Goal: Task Accomplishment & Management: Use online tool/utility

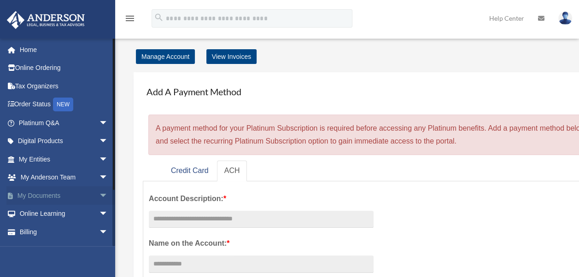
click at [99, 194] on span "arrow_drop_down" at bounding box center [108, 196] width 18 height 19
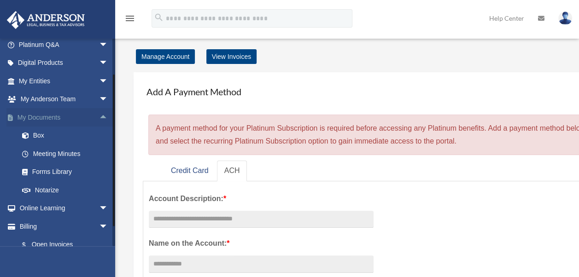
scroll to position [92, 0]
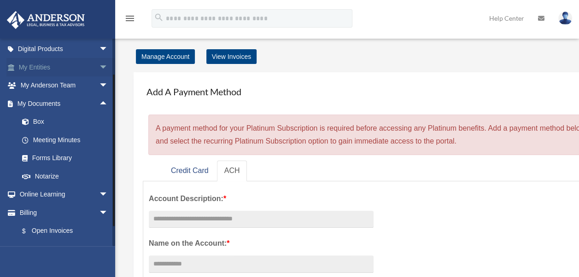
click at [99, 66] on span "arrow_drop_down" at bounding box center [108, 67] width 18 height 19
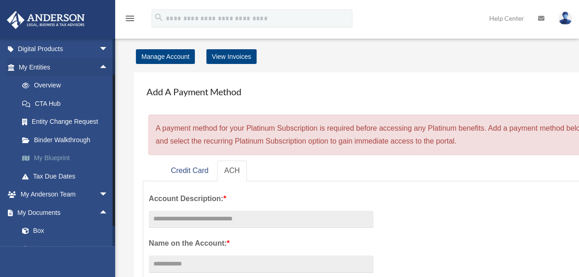
click at [55, 156] on link "My Blueprint" at bounding box center [67, 158] width 109 height 18
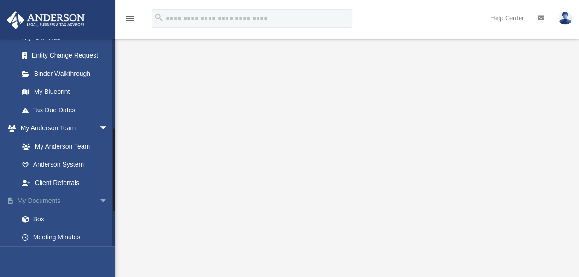
scroll to position [230, 0]
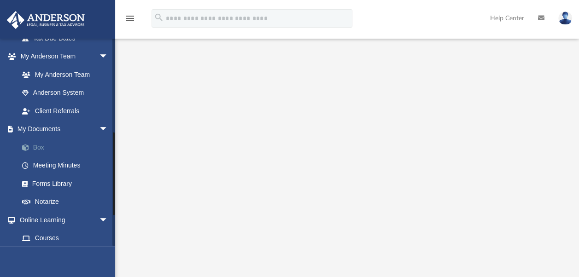
click at [37, 146] on link "Box" at bounding box center [67, 147] width 109 height 18
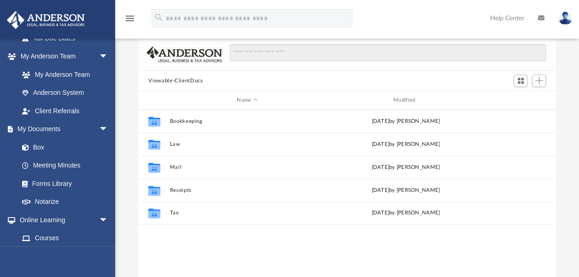
scroll to position [202, 410]
click at [538, 79] on span "Add" at bounding box center [539, 81] width 8 height 8
click at [520, 99] on li "Upload" at bounding box center [525, 99] width 29 height 10
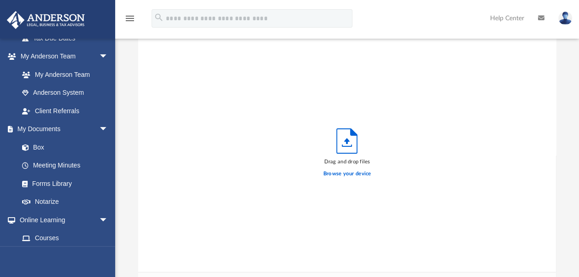
scroll to position [227, 410]
click at [343, 172] on label "Browse your device" at bounding box center [347, 174] width 48 height 8
click at [0, 0] on input "Browse your device" at bounding box center [0, 0] width 0 height 0
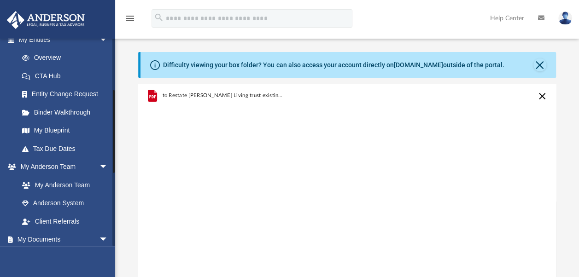
scroll to position [138, 0]
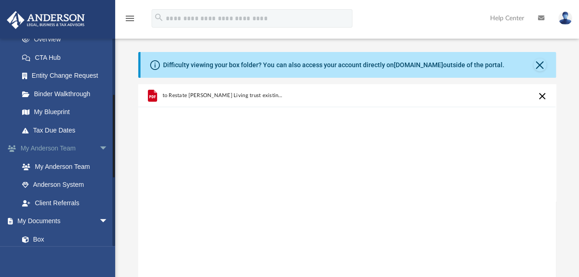
click at [56, 146] on link "My Anderson Team arrow_drop_down" at bounding box center [64, 149] width 116 height 18
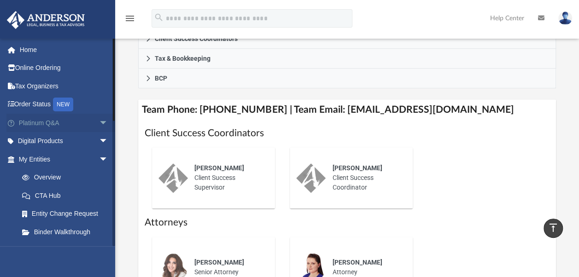
click at [99, 122] on span "arrow_drop_down" at bounding box center [108, 123] width 18 height 19
click at [67, 197] on link "Answered Questions" at bounding box center [67, 196] width 109 height 18
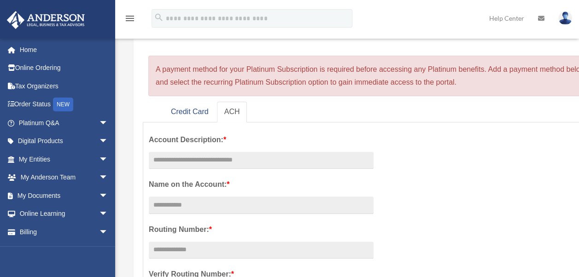
scroll to position [92, 0]
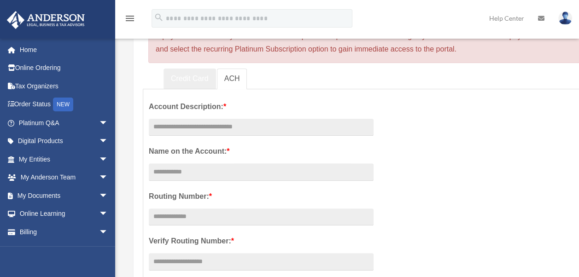
click at [187, 81] on link "Credit Card" at bounding box center [190, 79] width 53 height 21
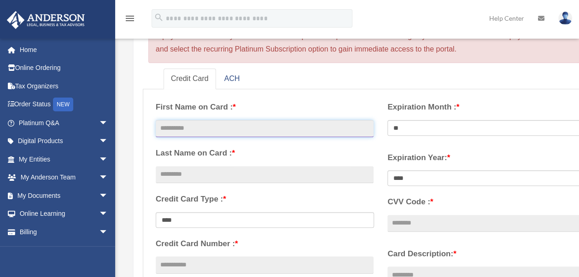
click at [234, 129] on input "text" at bounding box center [265, 129] width 218 height 18
type input "****"
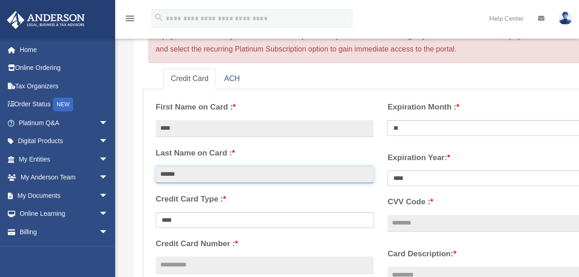
type input "******"
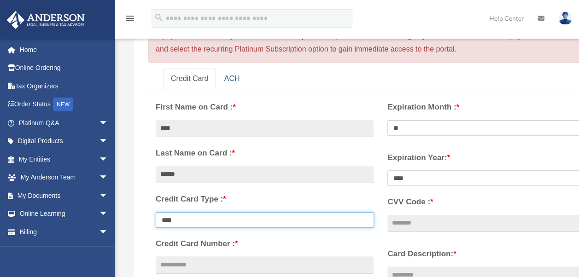
select select "**********"
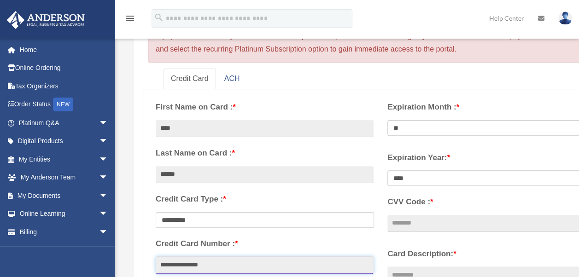
type input "**********"
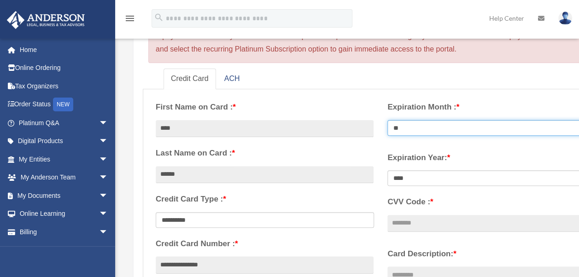
click at [408, 130] on select "** ** ** ** ** ** ** ** ** ** ** **" at bounding box center [496, 128] width 218 height 16
select select "**"
click at [387, 120] on select "** ** ** ** ** ** ** ** ** ** ** **" at bounding box center [496, 128] width 218 height 16
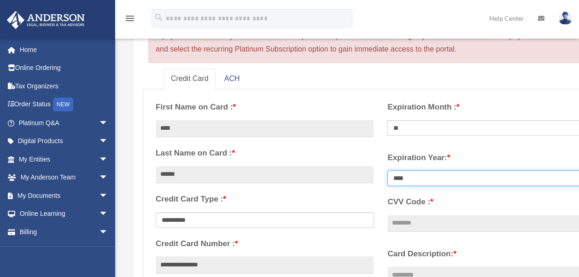
click at [412, 178] on select "**** **** **** **** **** **** **** **** ****" at bounding box center [496, 178] width 218 height 16
select select "****"
click at [387, 170] on select "**** **** **** **** **** **** **** **** ****" at bounding box center [496, 178] width 218 height 16
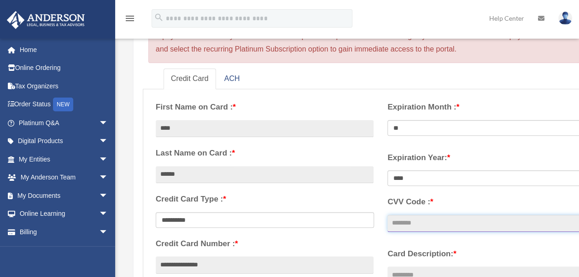
click at [426, 224] on input "CVV Code : *" at bounding box center [496, 224] width 218 height 18
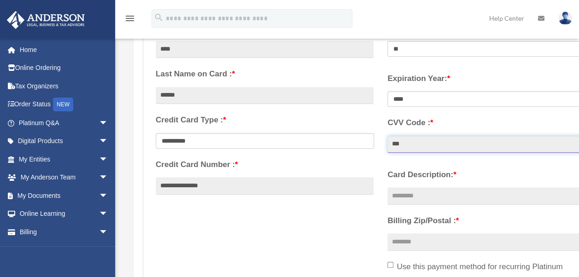
scroll to position [230, 0]
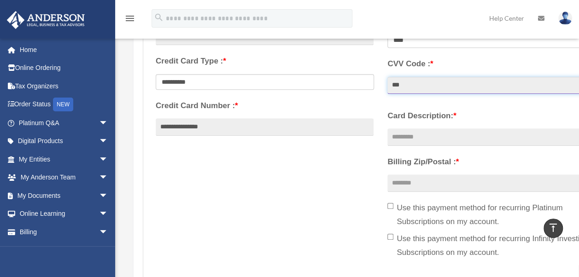
type input "***"
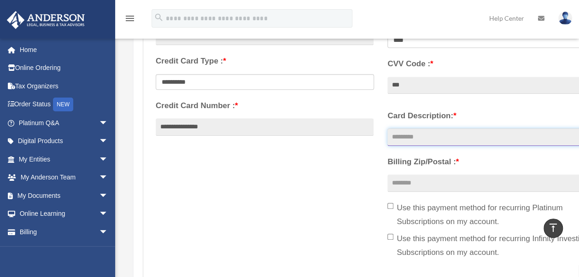
click at [414, 139] on input "Card Description: *" at bounding box center [496, 138] width 218 height 18
type input "*******"
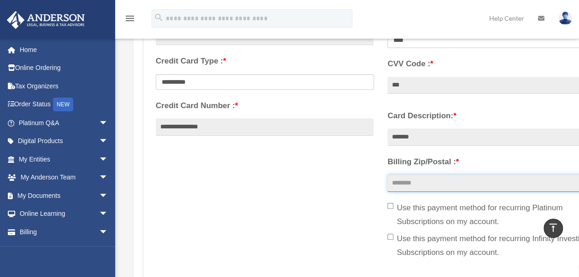
click at [424, 183] on input "Billing Zip/Postal : *" at bounding box center [496, 184] width 218 height 18
type input "*****"
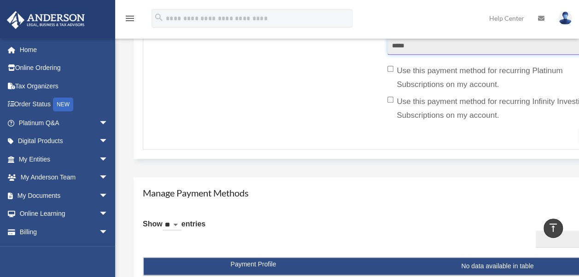
scroll to position [368, 0]
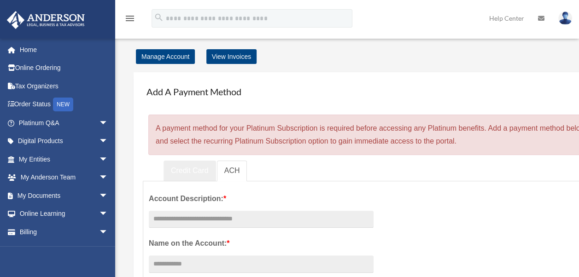
click at [193, 170] on link "Credit Card" at bounding box center [190, 171] width 53 height 21
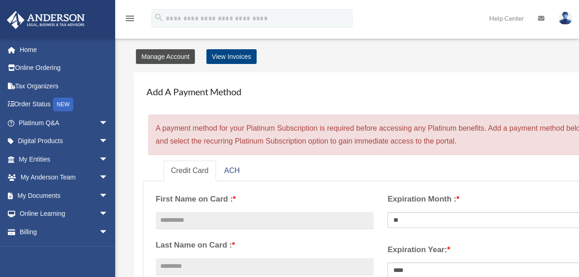
click at [170, 58] on link "Manage Account" at bounding box center [165, 56] width 59 height 15
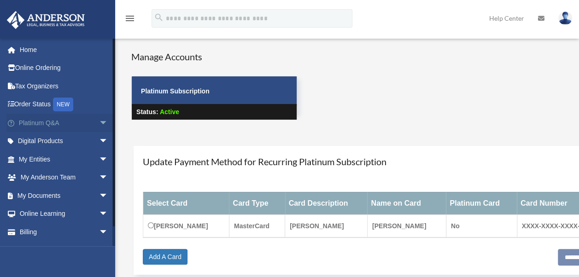
click at [49, 120] on link "Platinum Q&A arrow_drop_down" at bounding box center [64, 123] width 116 height 18
click at [99, 122] on span "arrow_drop_down" at bounding box center [108, 123] width 18 height 19
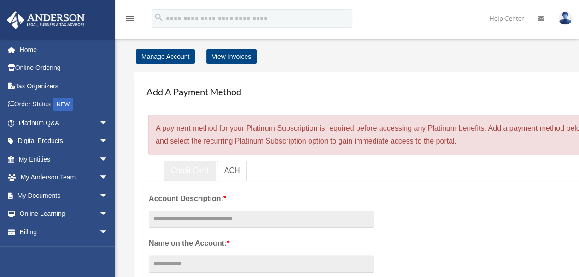
click at [187, 171] on link "Credit Card" at bounding box center [190, 171] width 53 height 21
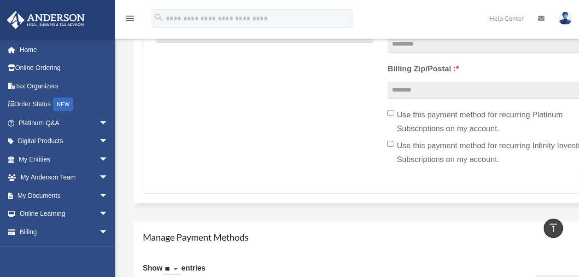
scroll to position [322, 0]
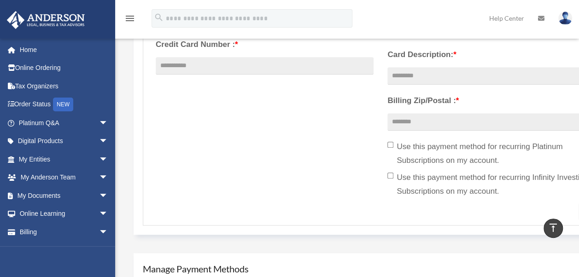
scroll to position [368, 0]
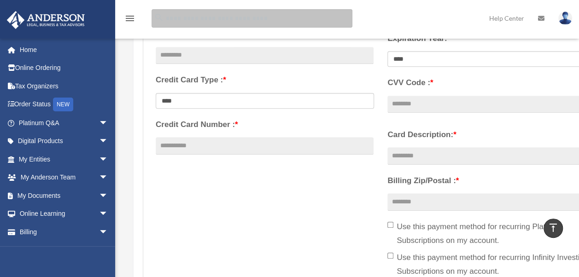
click at [213, 20] on input "search" at bounding box center [252, 18] width 201 height 18
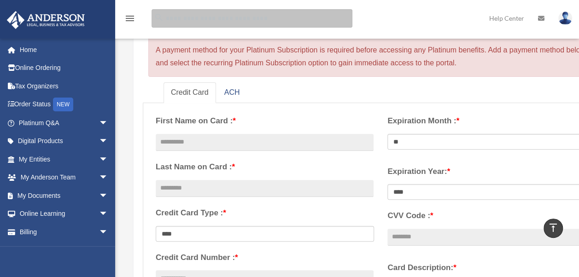
scroll to position [0, 0]
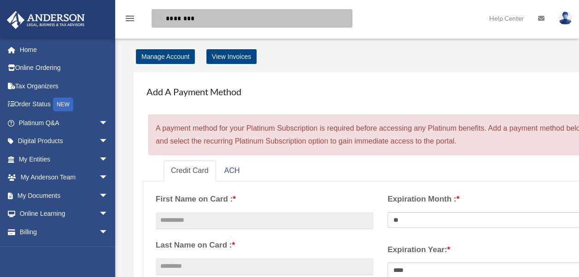
type input "********"
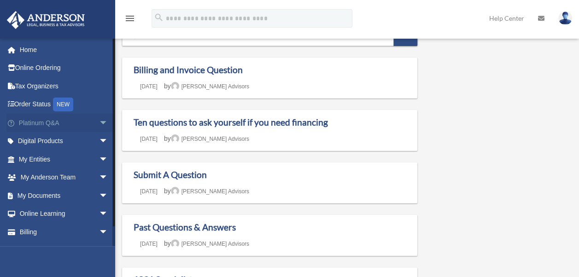
click at [99, 122] on span "arrow_drop_down" at bounding box center [108, 123] width 18 height 19
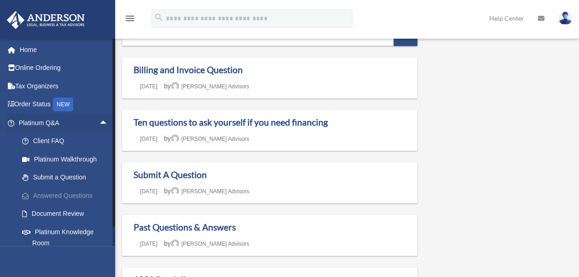
click at [75, 194] on link "Answered Questions" at bounding box center [67, 196] width 109 height 18
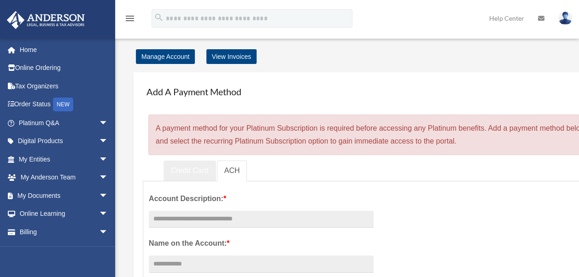
click at [188, 170] on link "Credit Card" at bounding box center [190, 171] width 53 height 21
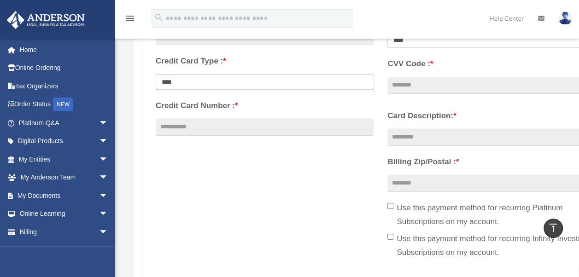
scroll to position [138, 0]
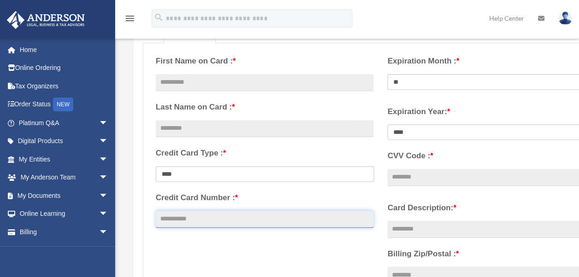
click at [226, 219] on input "Credit Card Number : *" at bounding box center [265, 220] width 218 height 18
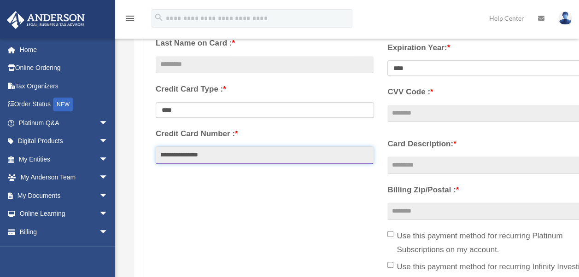
scroll to position [322, 0]
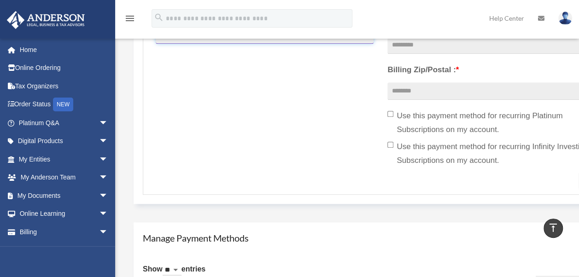
type input "**********"
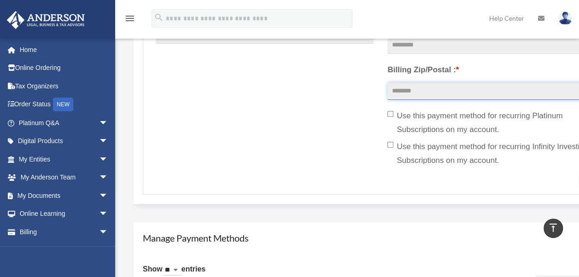
drag, startPoint x: 401, startPoint y: 92, endPoint x: 417, endPoint y: 92, distance: 16.1
click at [401, 92] on input "Billing Zip/Postal : *" at bounding box center [496, 91] width 218 height 18
type input "*****"
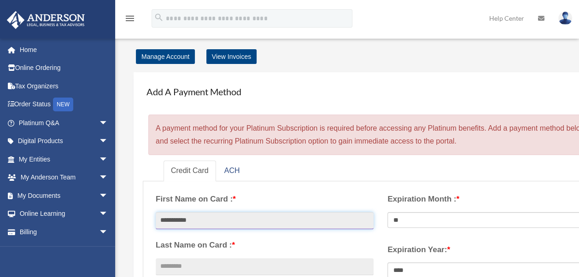
scroll to position [138, 0]
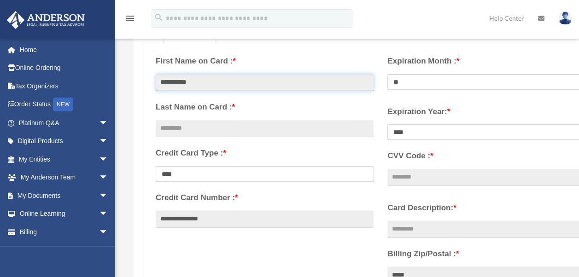
drag, startPoint x: 216, startPoint y: 82, endPoint x: 176, endPoint y: 85, distance: 40.7
click at [176, 85] on input "**********" at bounding box center [265, 83] width 218 height 18
type input "****"
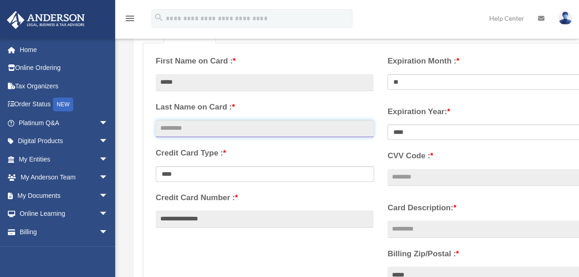
click at [178, 127] on input "text" at bounding box center [265, 129] width 218 height 18
paste input "******"
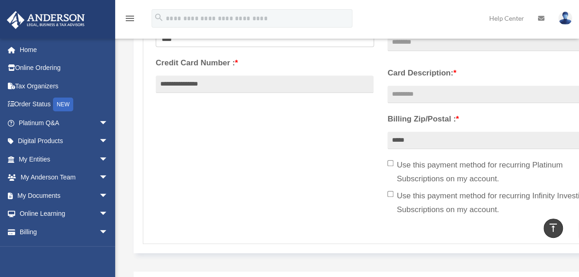
scroll to position [322, 0]
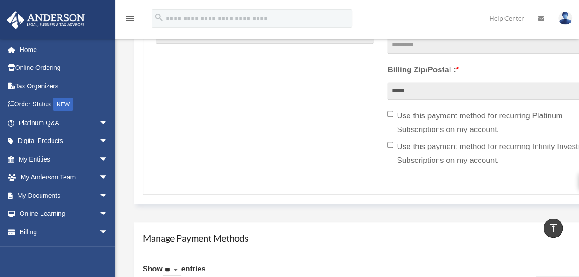
type input "******"
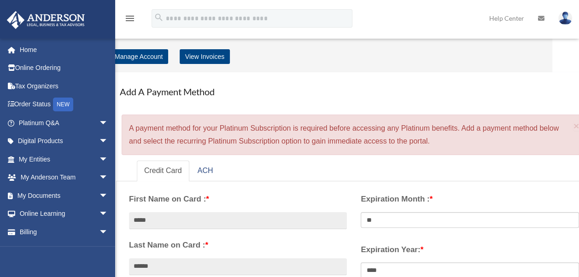
scroll to position [352, 0]
type input "***"
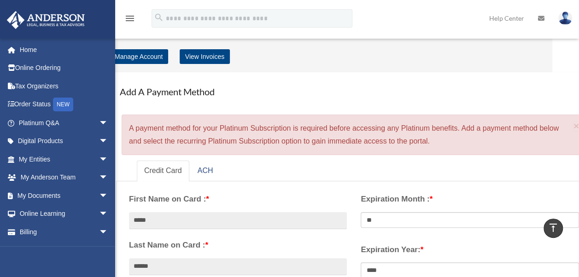
type input "*******"
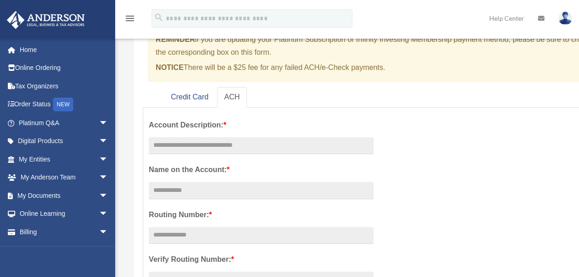
scroll to position [92, 0]
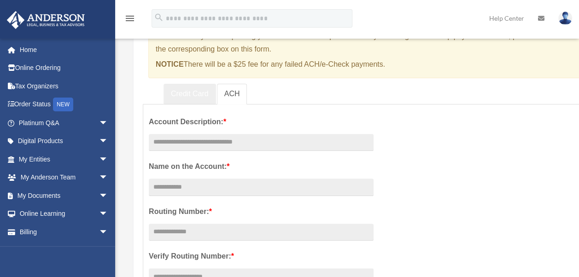
click at [190, 96] on link "Credit Card" at bounding box center [190, 94] width 53 height 21
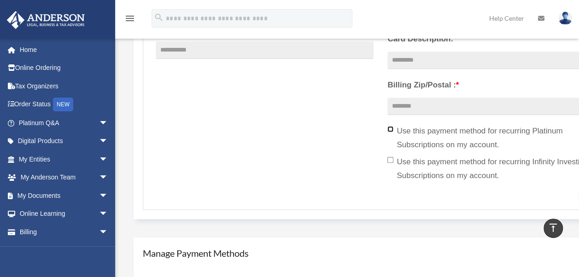
scroll to position [0, 0]
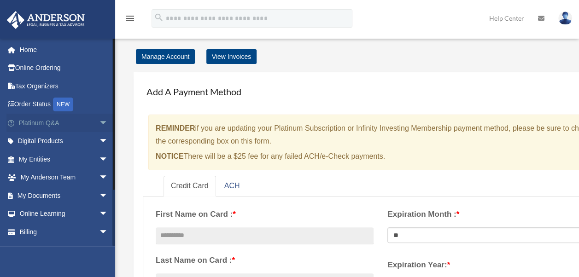
click at [99, 122] on span "arrow_drop_down" at bounding box center [108, 123] width 18 height 19
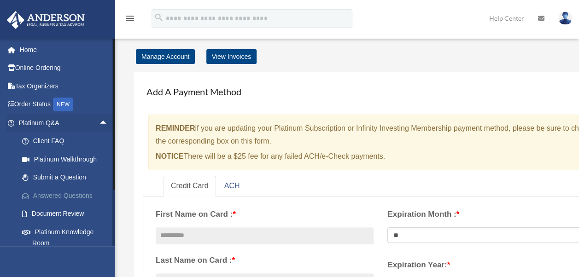
click at [78, 193] on link "Answered Questions" at bounding box center [67, 196] width 109 height 18
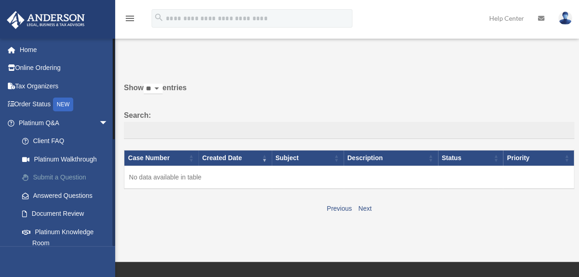
click at [74, 176] on link "Submit a Question" at bounding box center [67, 178] width 109 height 18
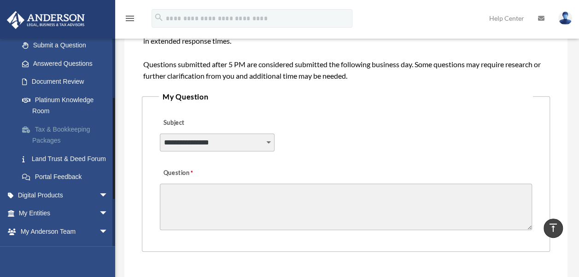
scroll to position [184, 0]
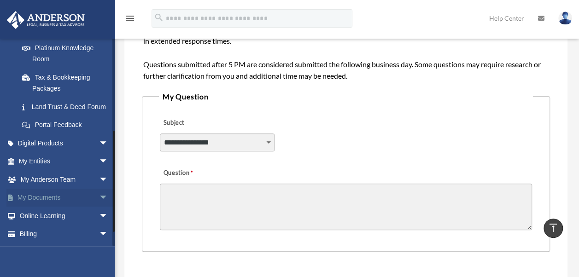
click at [99, 207] on span "arrow_drop_down" at bounding box center [108, 198] width 18 height 19
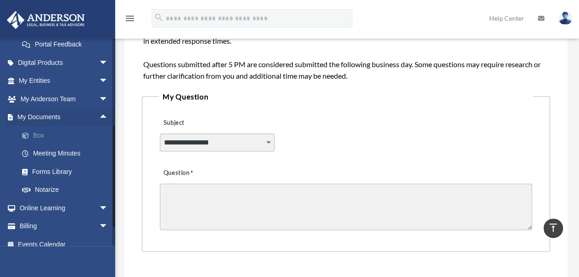
scroll to position [276, 0]
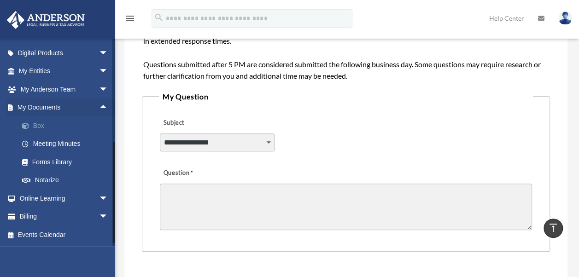
click at [35, 135] on link "Box" at bounding box center [67, 126] width 109 height 18
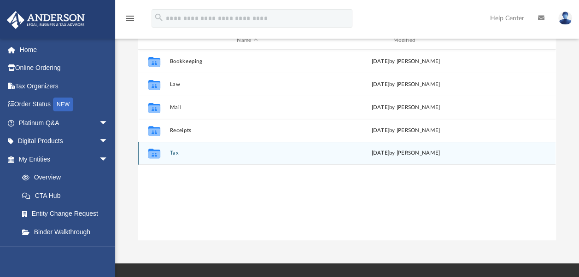
scroll to position [92, 0]
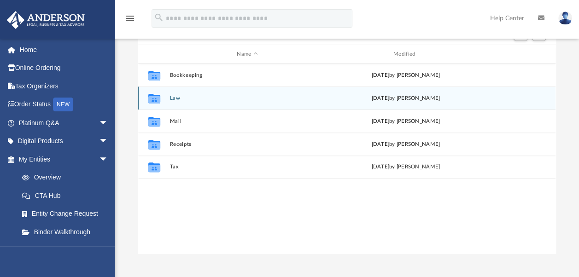
click at [157, 100] on icon "grid" at bounding box center [154, 99] width 12 height 10
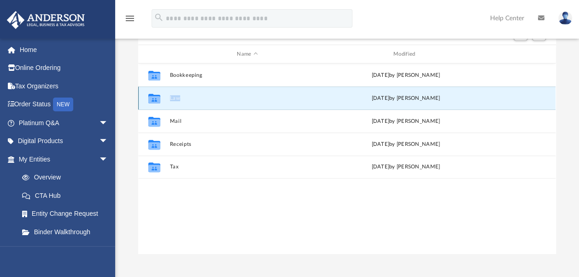
click at [157, 100] on icon "grid" at bounding box center [154, 99] width 12 height 10
drag, startPoint x: 157, startPoint y: 100, endPoint x: 219, endPoint y: 89, distance: 63.6
click at [219, 89] on div "Collaborated Folder Law Thu Sep 25 2025 by Charles Rogler" at bounding box center [346, 98] width 417 height 23
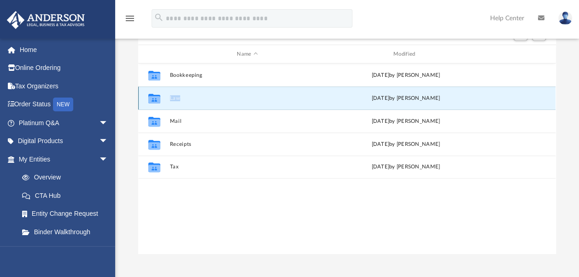
click at [211, 97] on button "Law" at bounding box center [247, 98] width 155 height 6
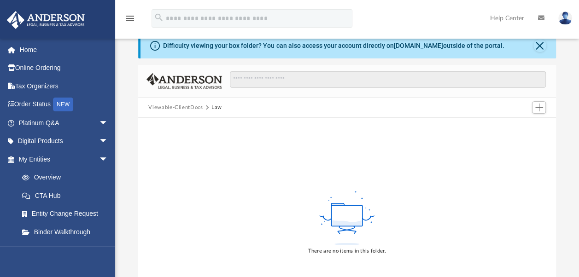
scroll to position [0, 0]
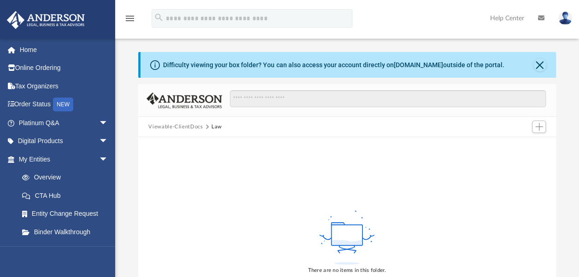
click at [165, 126] on button "Viewable-ClientDocs" at bounding box center [175, 127] width 54 height 8
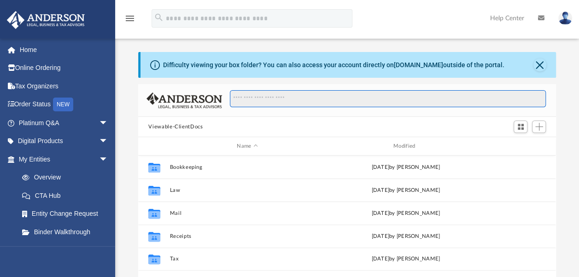
click at [257, 97] on input "Search files and folders" at bounding box center [388, 99] width 316 height 18
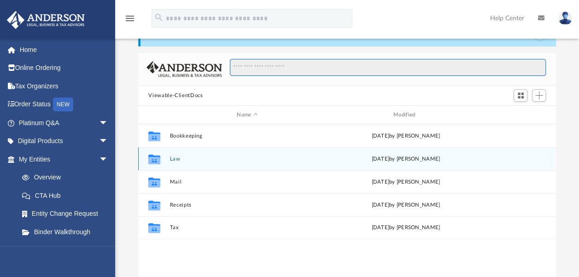
scroll to position [46, 0]
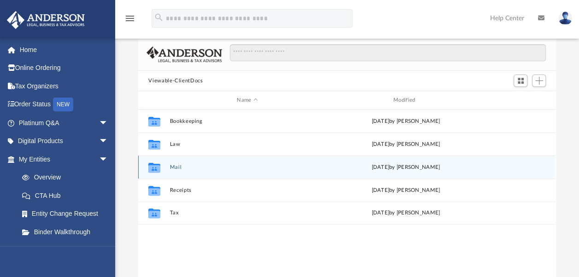
click at [157, 168] on icon "grid" at bounding box center [154, 168] width 12 height 7
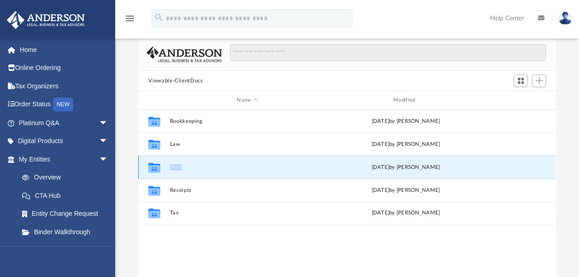
drag, startPoint x: 157, startPoint y: 168, endPoint x: 172, endPoint y: 167, distance: 15.7
click at [172, 167] on button "Mail" at bounding box center [247, 167] width 155 height 6
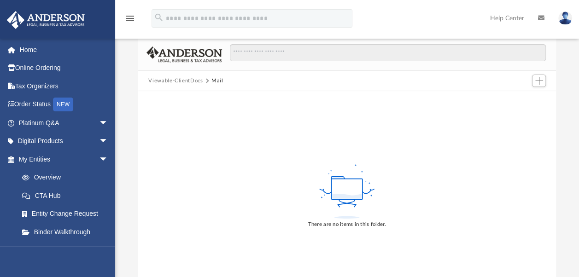
drag, startPoint x: 172, startPoint y: 167, endPoint x: 170, endPoint y: 80, distance: 86.6
click at [170, 80] on button "Viewable-ClientDocs" at bounding box center [175, 81] width 54 height 8
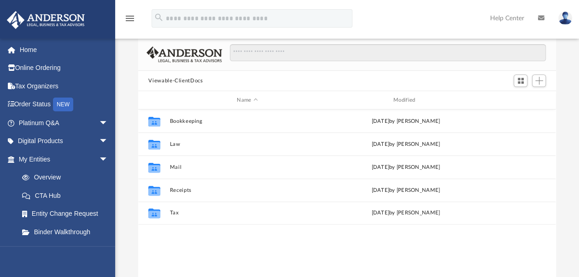
scroll to position [202, 410]
click at [540, 80] on span "Add" at bounding box center [539, 81] width 8 height 8
click at [518, 99] on li "Upload" at bounding box center [525, 99] width 29 height 10
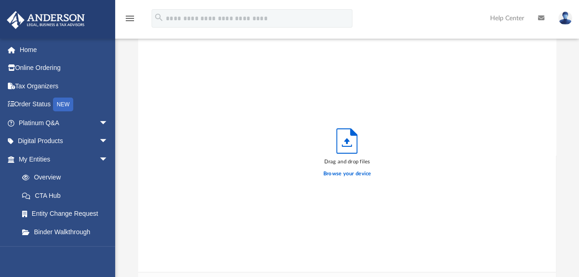
scroll to position [227, 410]
click at [353, 175] on label "Browse your device" at bounding box center [347, 174] width 48 height 8
click at [0, 0] on input "Browse your device" at bounding box center [0, 0] width 0 height 0
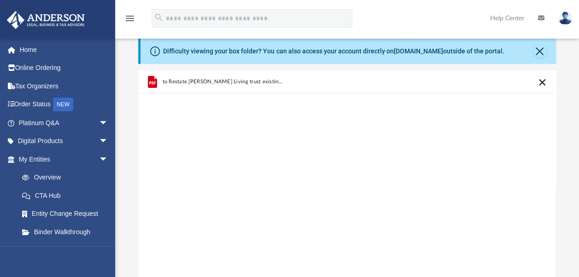
scroll to position [0, 0]
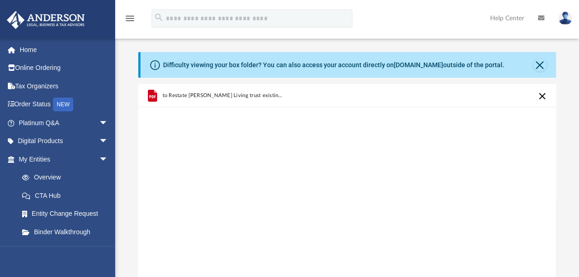
click at [249, 95] on span "to Restate James Sadler Living trust existing Tab Trust SIGNED dtd 1-3-2013 (00…" at bounding box center [223, 96] width 121 height 6
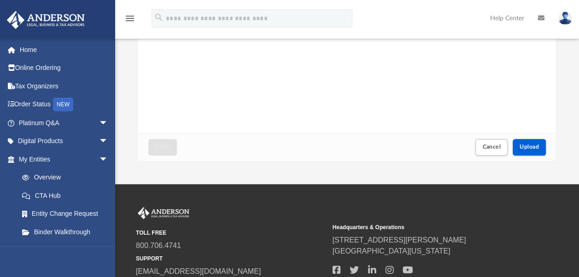
scroll to position [181, 0]
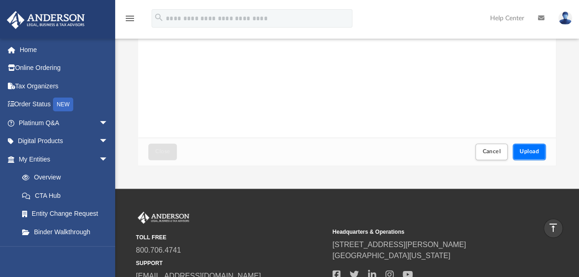
click at [532, 150] on span "Upload" at bounding box center [529, 152] width 19 height 6
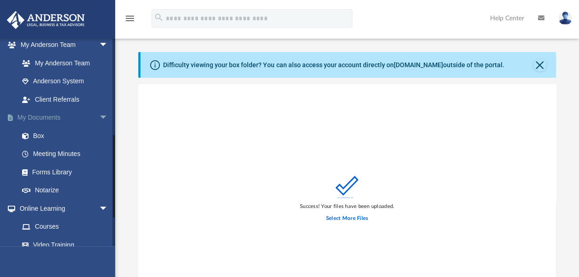
scroll to position [230, 0]
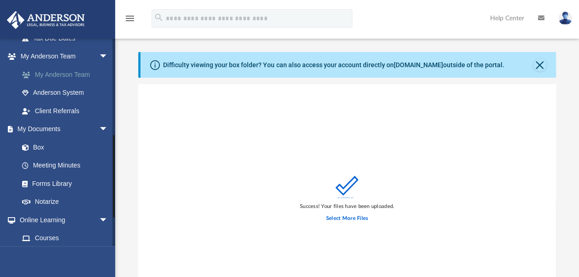
click at [45, 82] on link "My Anderson Team" at bounding box center [67, 74] width 109 height 18
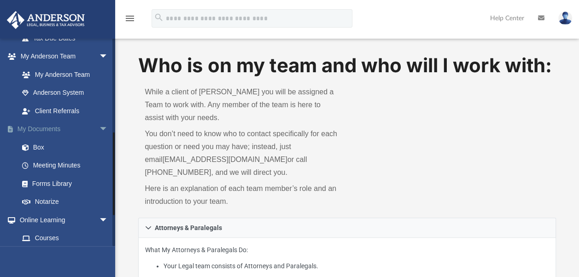
click at [43, 130] on link "My Documents arrow_drop_down" at bounding box center [64, 129] width 116 height 18
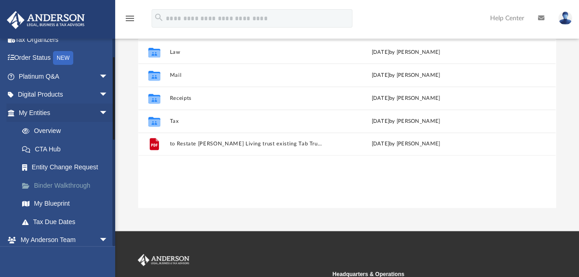
scroll to position [46, 0]
click at [56, 202] on link "My Blueprint" at bounding box center [67, 204] width 109 height 18
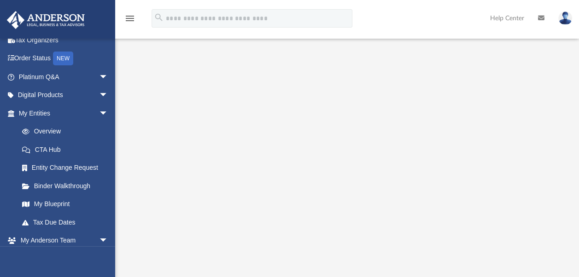
scroll to position [92, 0]
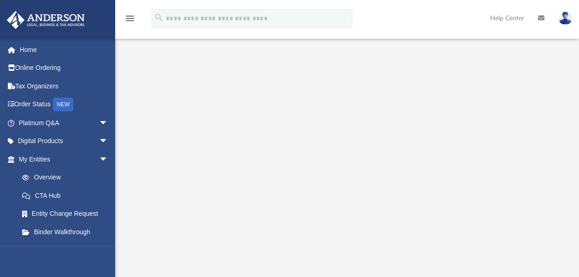
scroll to position [46, 0]
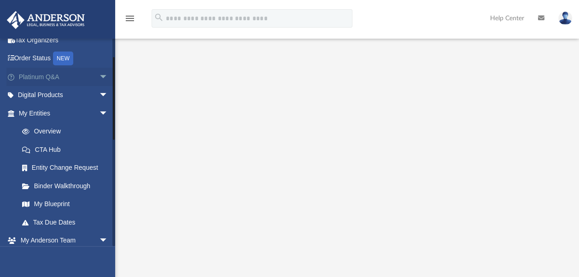
click at [99, 76] on span "arrow_drop_down" at bounding box center [108, 77] width 18 height 19
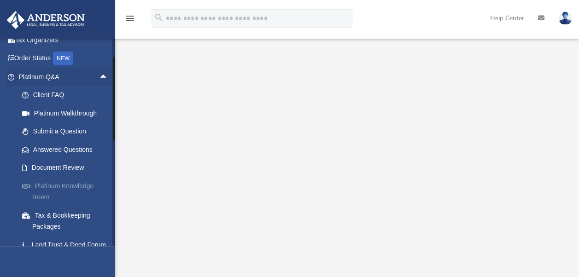
click at [67, 184] on link "Platinum Knowledge Room" at bounding box center [67, 191] width 109 height 29
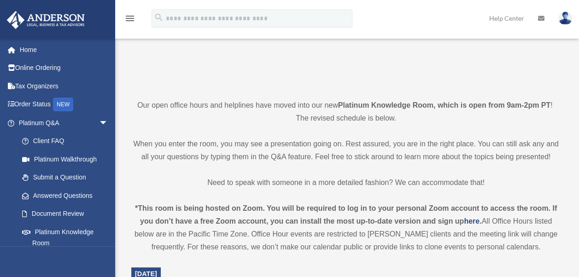
scroll to position [276, 0]
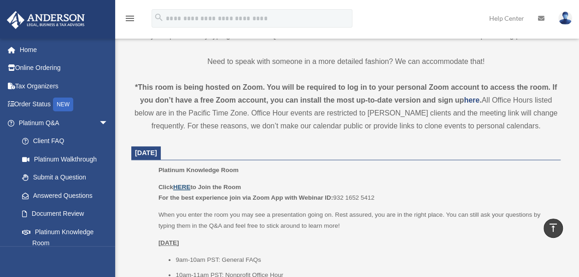
click at [179, 188] on u "HERE" at bounding box center [181, 187] width 17 height 7
